Goal: Find contact information: Find contact information

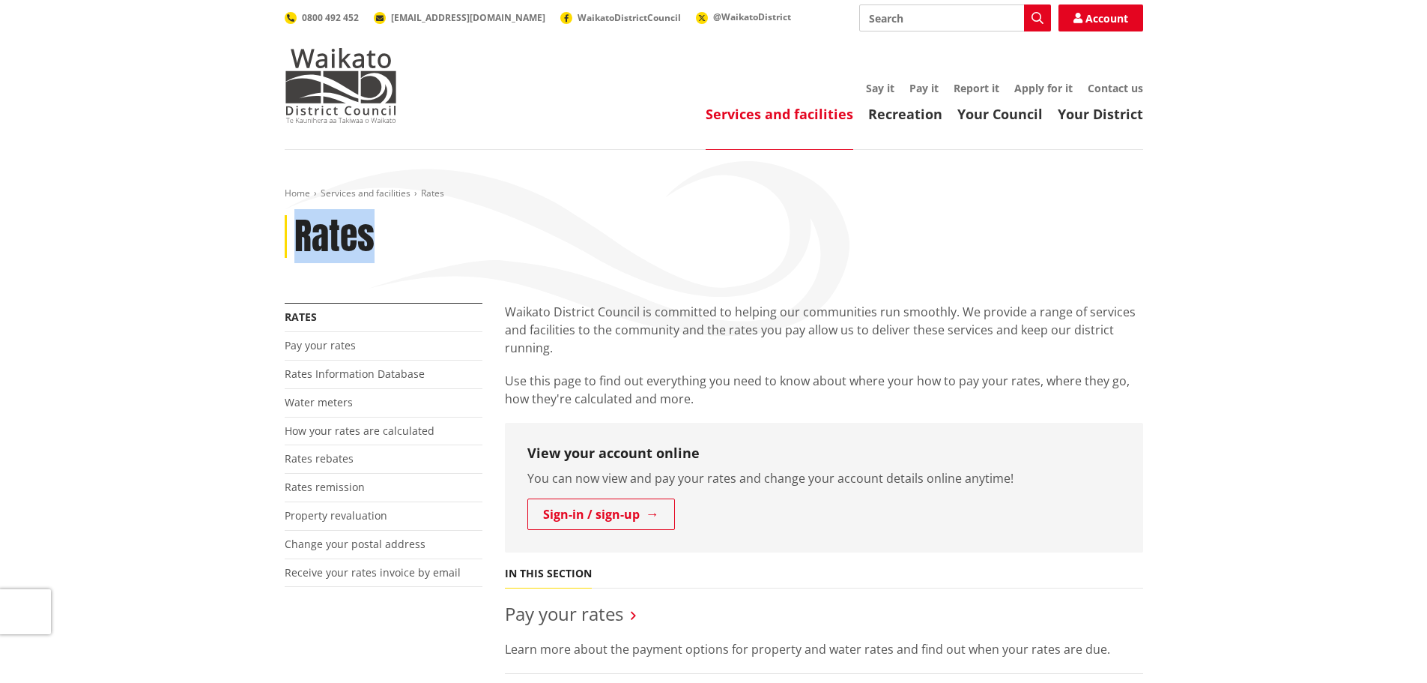
drag, startPoint x: 403, startPoint y: 241, endPoint x: 297, endPoint y: 240, distance: 105.7
click at [297, 240] on div "Rates" at bounding box center [714, 236] width 859 height 43
drag, startPoint x: 375, startPoint y: 241, endPoint x: 300, endPoint y: 240, distance: 75.7
click at [300, 240] on div "Rates" at bounding box center [714, 236] width 859 height 43
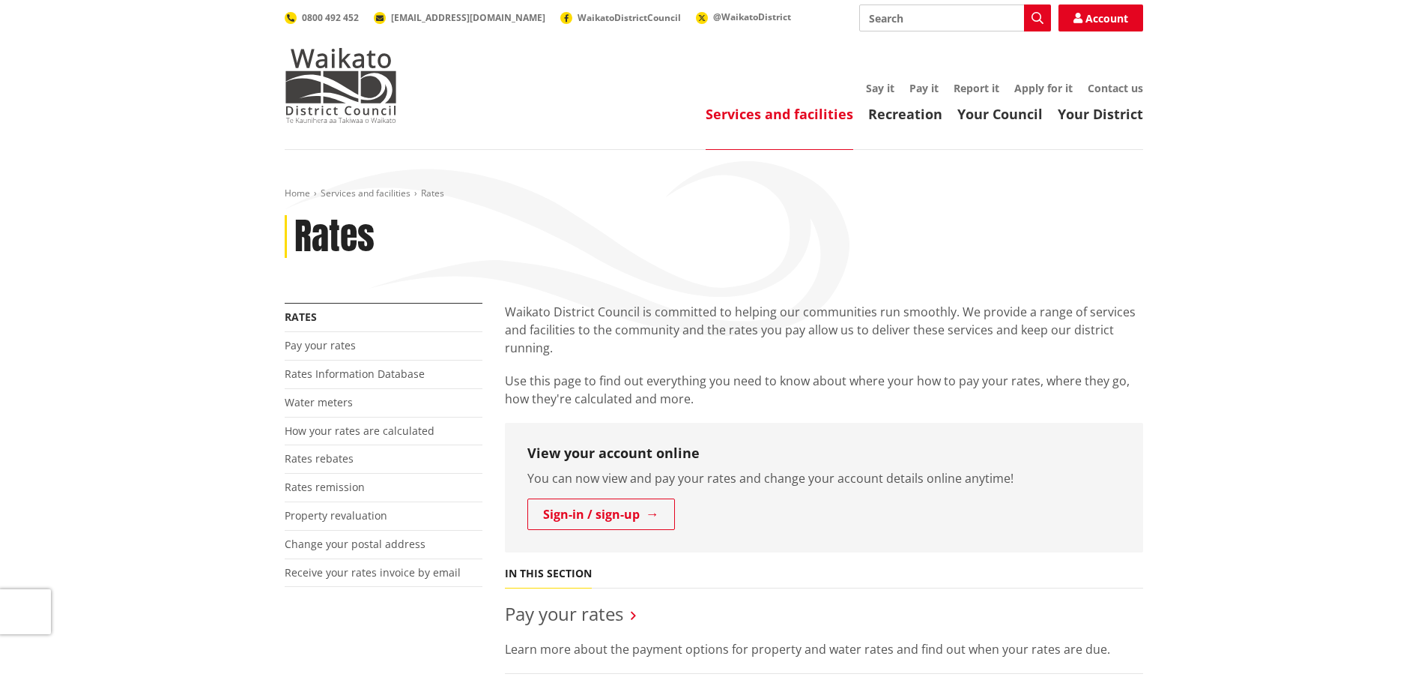
drag, startPoint x: 384, startPoint y: 243, endPoint x: 300, endPoint y: 239, distance: 84.0
click at [300, 239] on div "Rates" at bounding box center [714, 236] width 859 height 43
click at [332, 247] on h1 "Rates" at bounding box center [334, 236] width 80 height 43
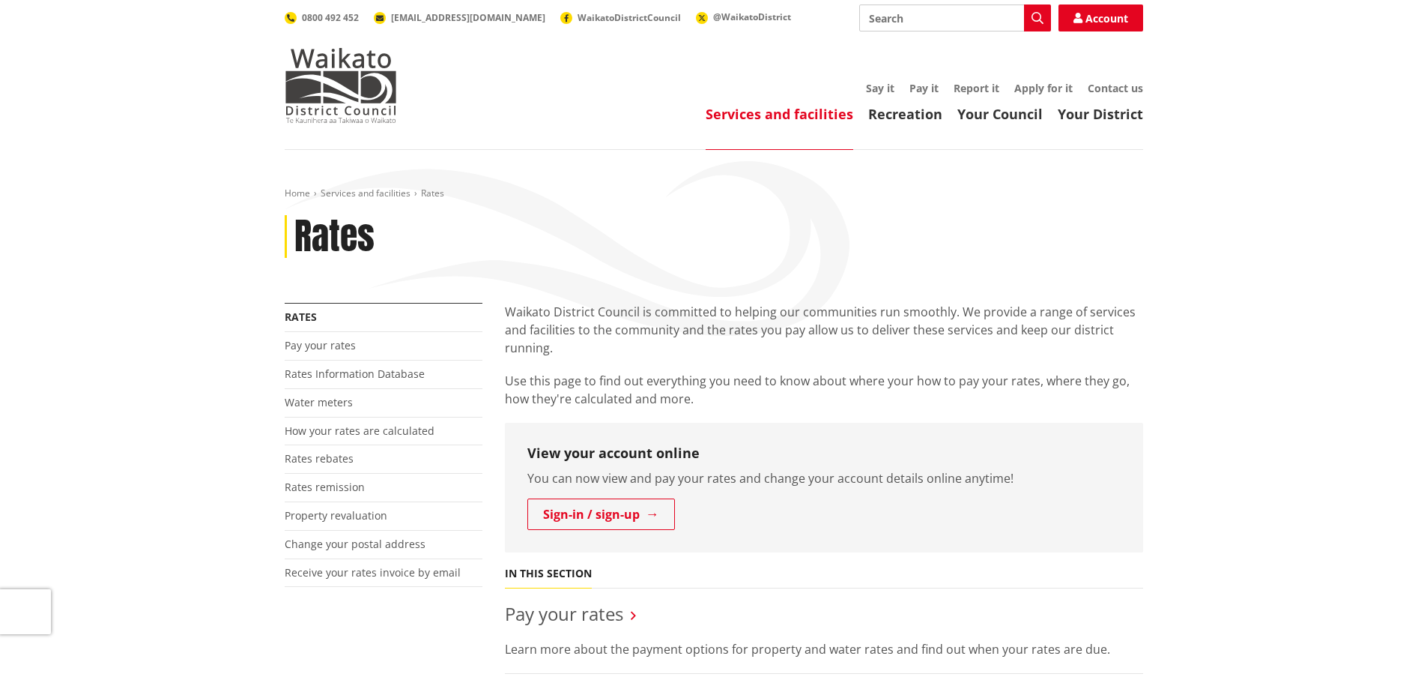
click at [448, 277] on div "Home Services and facilities Rates Rates" at bounding box center [714, 244] width 881 height 115
drag, startPoint x: 378, startPoint y: 234, endPoint x: 292, endPoint y: 231, distance: 86.2
click at [292, 231] on div "Rates" at bounding box center [714, 236] width 859 height 43
click at [1112, 86] on link "Contact us" at bounding box center [1115, 88] width 55 height 14
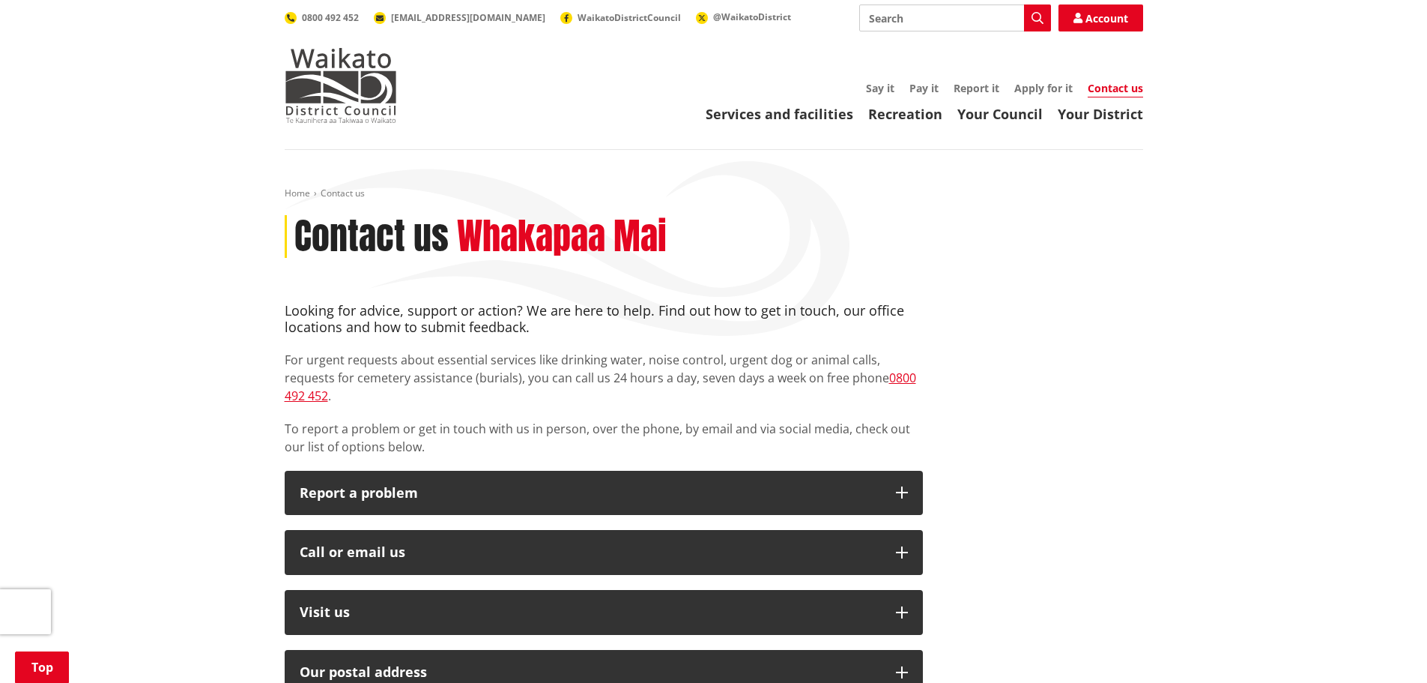
scroll to position [225, 0]
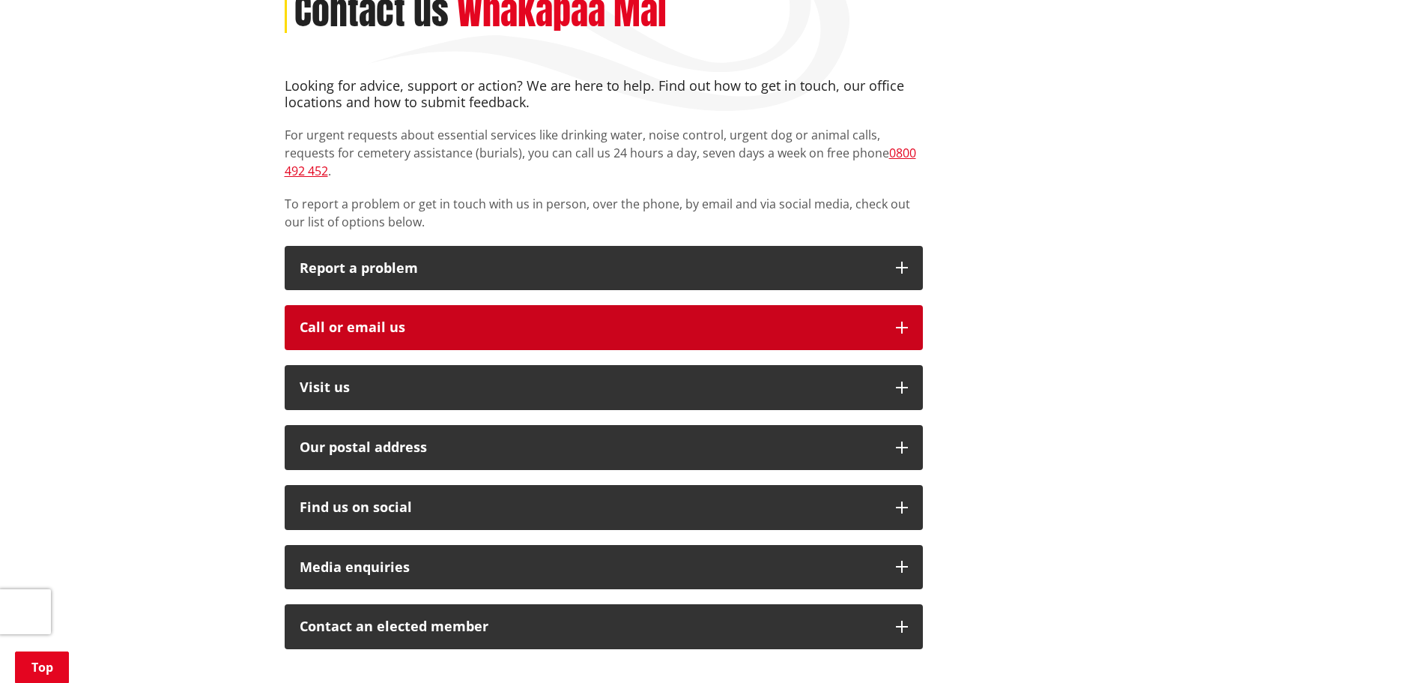
click at [339, 320] on div "Call or email us" at bounding box center [590, 327] width 581 height 15
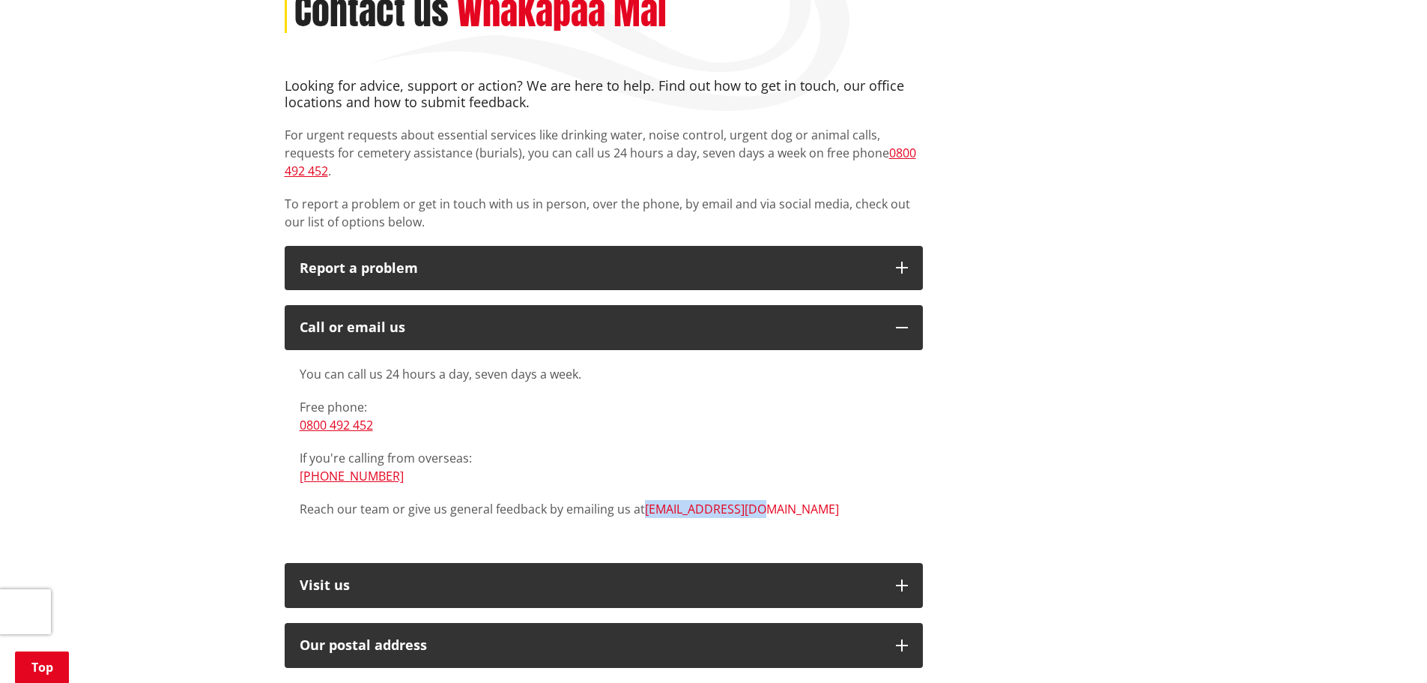
drag, startPoint x: 774, startPoint y: 490, endPoint x: 644, endPoint y: 491, distance: 129.6
click at [644, 500] on p "Reach our team or give us general feedback by emailing us at info@waidc.govt.nz" at bounding box center [604, 509] width 608 height 18
copy link "[EMAIL_ADDRESS][DOMAIN_NAME]"
